Goal: Obtain resource: Download file/media

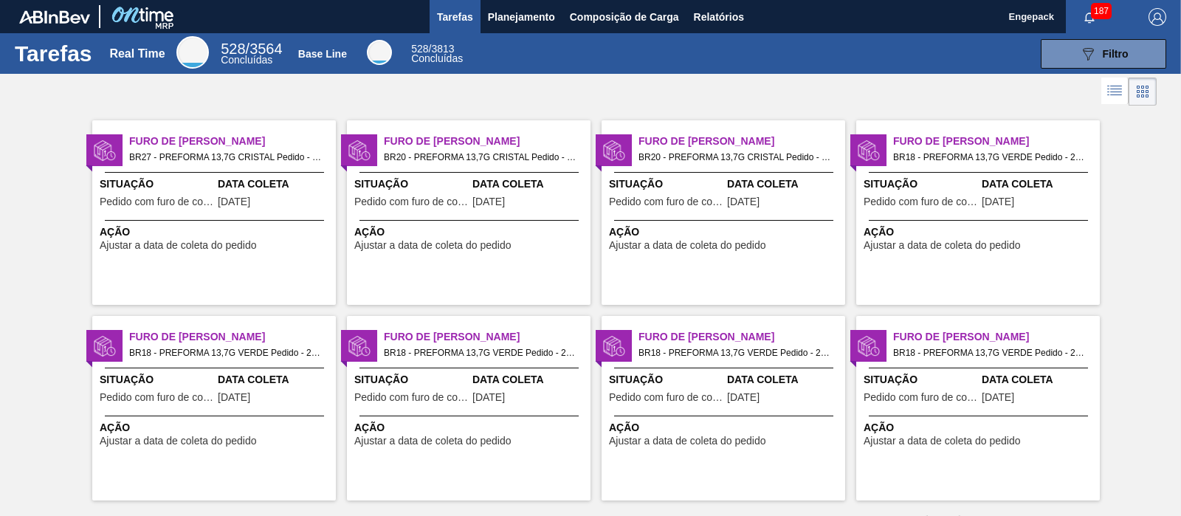
click at [504, 87] on div at bounding box center [590, 91] width 1181 height 35
click at [724, 19] on span "Relatórios" at bounding box center [719, 17] width 50 height 18
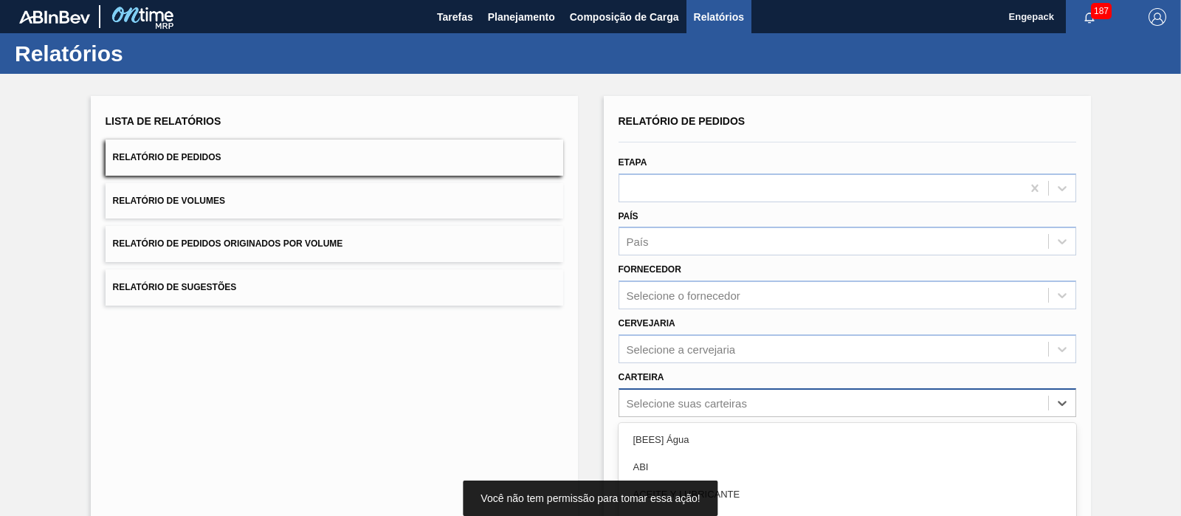
scroll to position [132, 0]
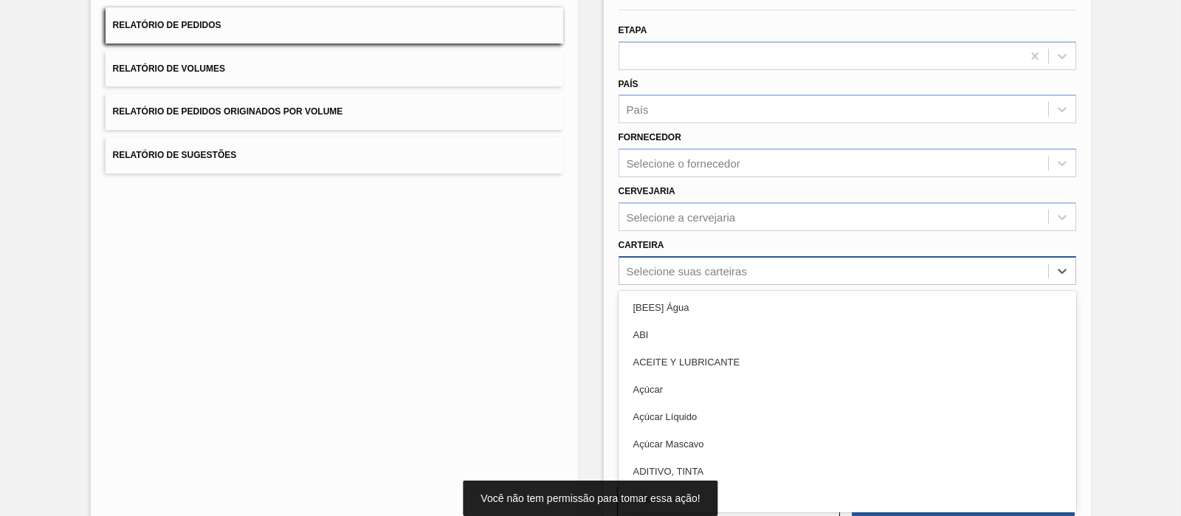
click at [684, 285] on div "option Açúcar Líquido focused, 5 of 101. 101 results available. Use Up and Down…" at bounding box center [847, 270] width 458 height 29
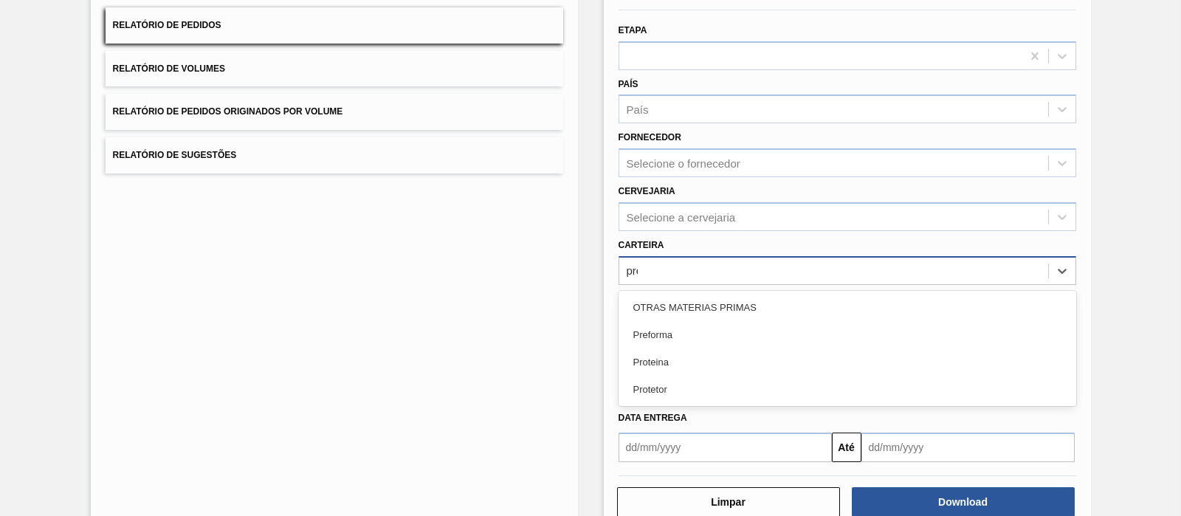
type input "pref"
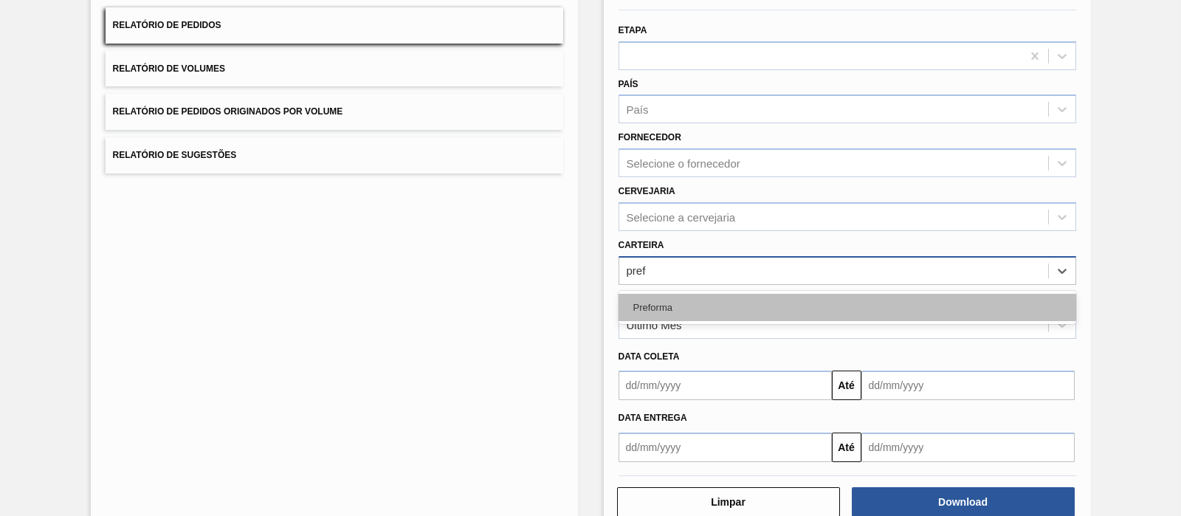
click at [655, 304] on div "Preforma" at bounding box center [847, 307] width 458 height 27
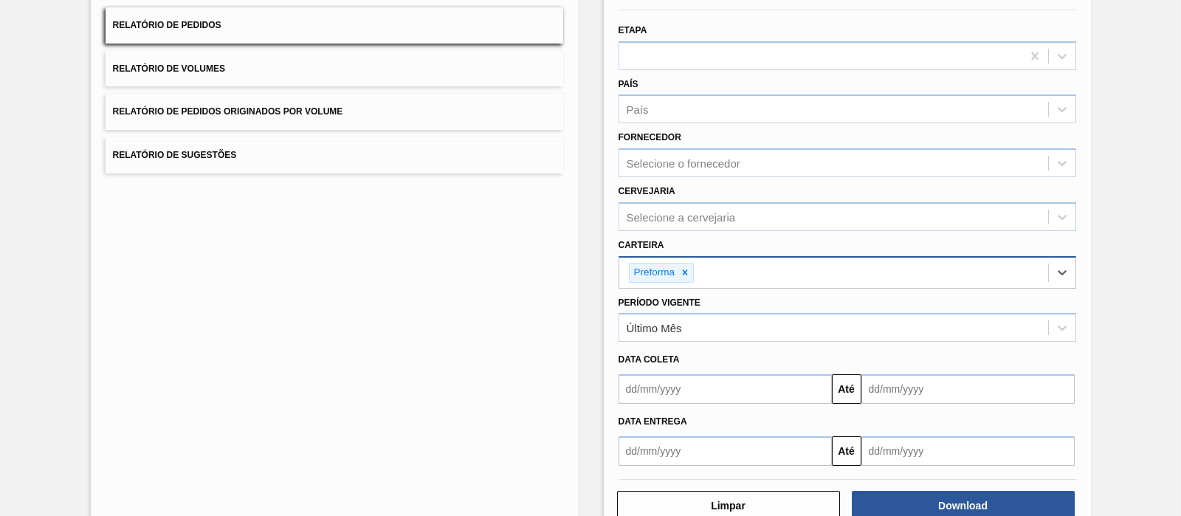
click at [634, 390] on input "text" at bounding box center [724, 389] width 213 height 30
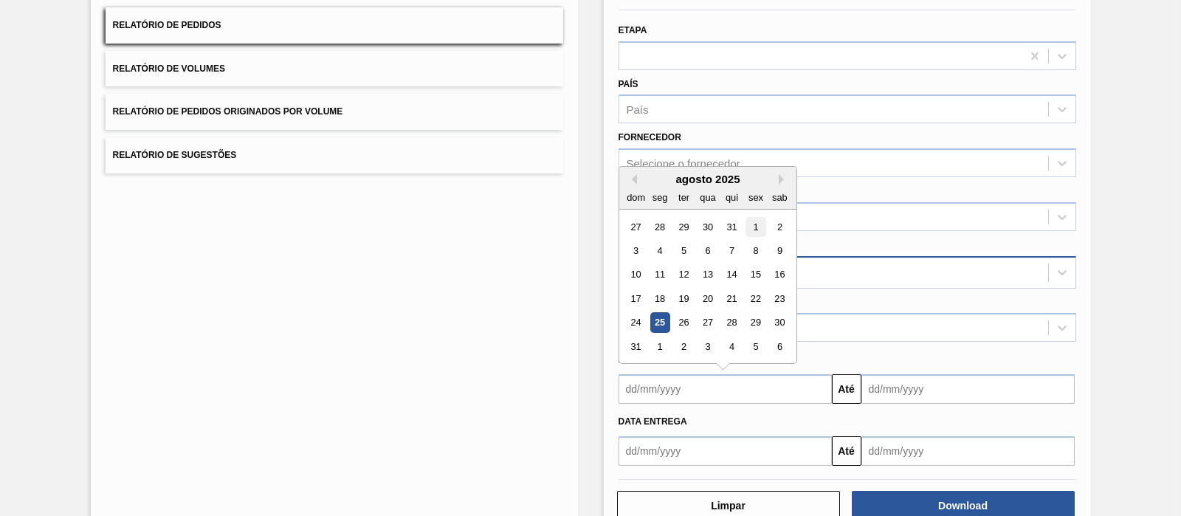
click at [753, 224] on div "1" at bounding box center [755, 227] width 20 height 20
type input "[DATE]"
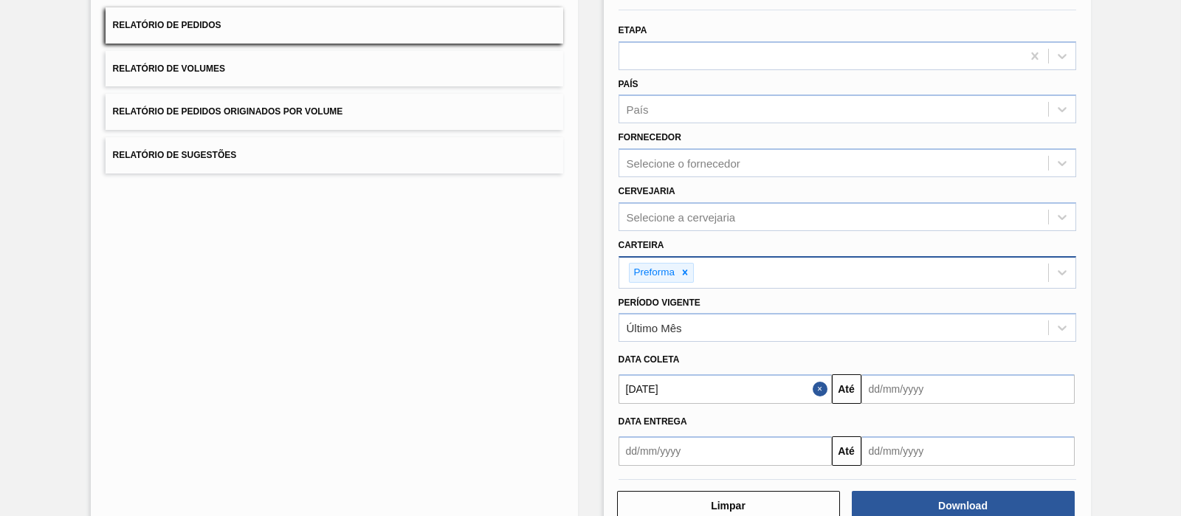
click at [892, 395] on input "text" at bounding box center [967, 389] width 213 height 30
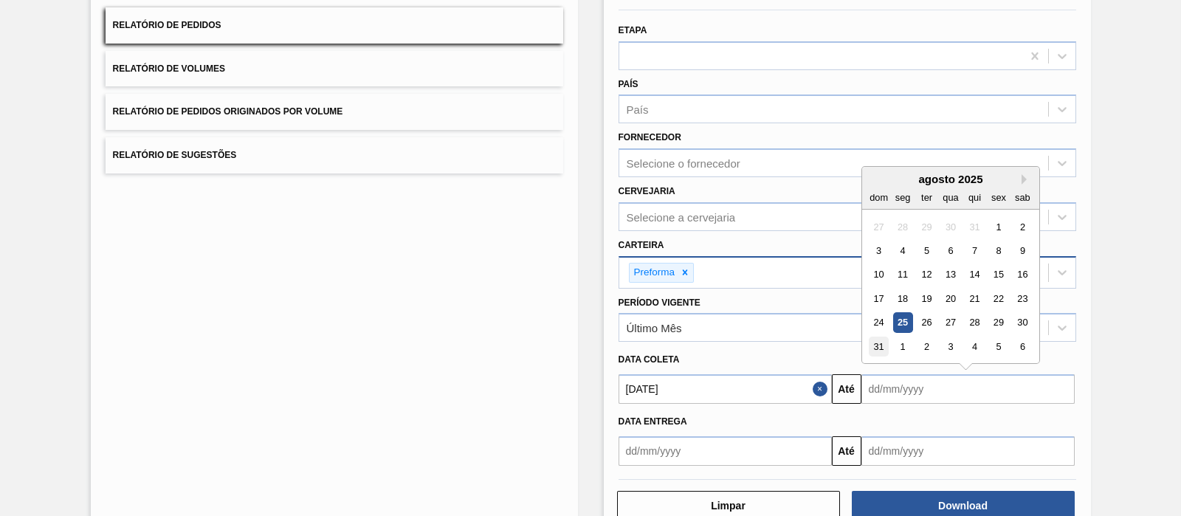
click at [877, 342] on div "31" at bounding box center [879, 347] width 20 height 20
type input "[DATE]"
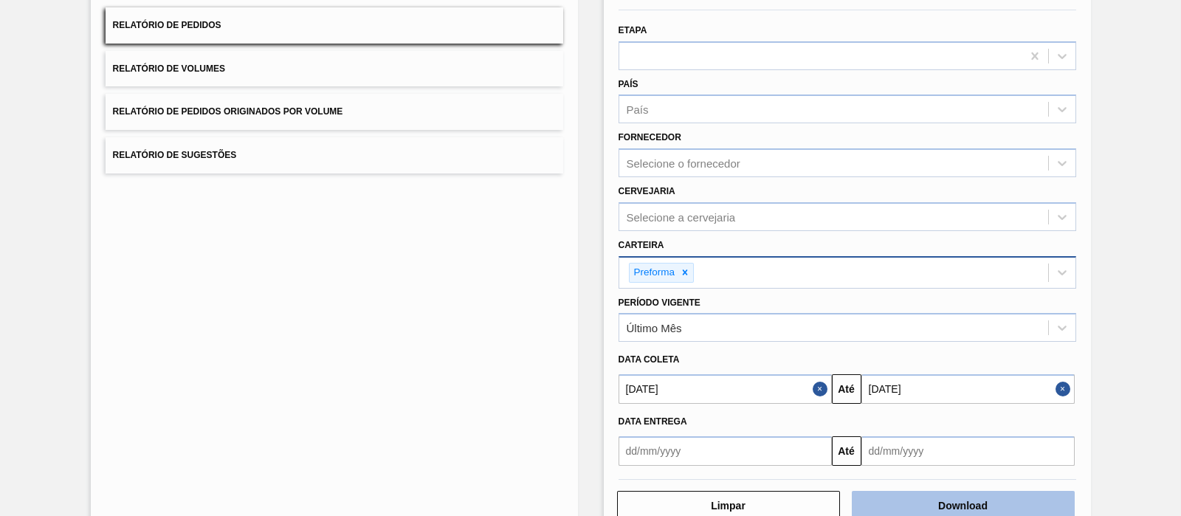
click at [917, 491] on button "Download" at bounding box center [963, 506] width 223 height 30
